Goal: Find specific page/section: Find specific page/section

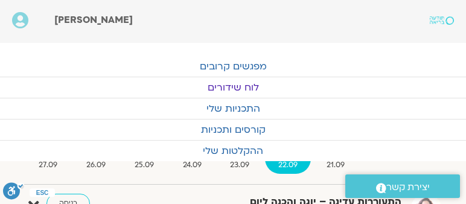
click at [252, 84] on link "לוח שידורים" at bounding box center [233, 87] width 466 height 21
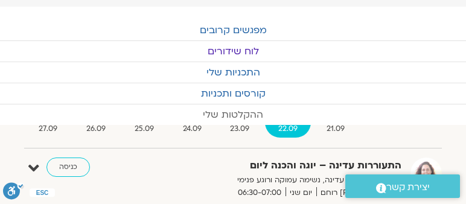
scroll to position [46, 0]
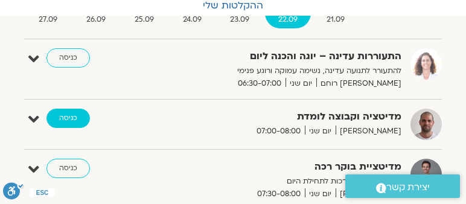
click at [68, 113] on link "כניסה" at bounding box center [67, 118] width 43 height 19
